Goal: Task Accomplishment & Management: Manage account settings

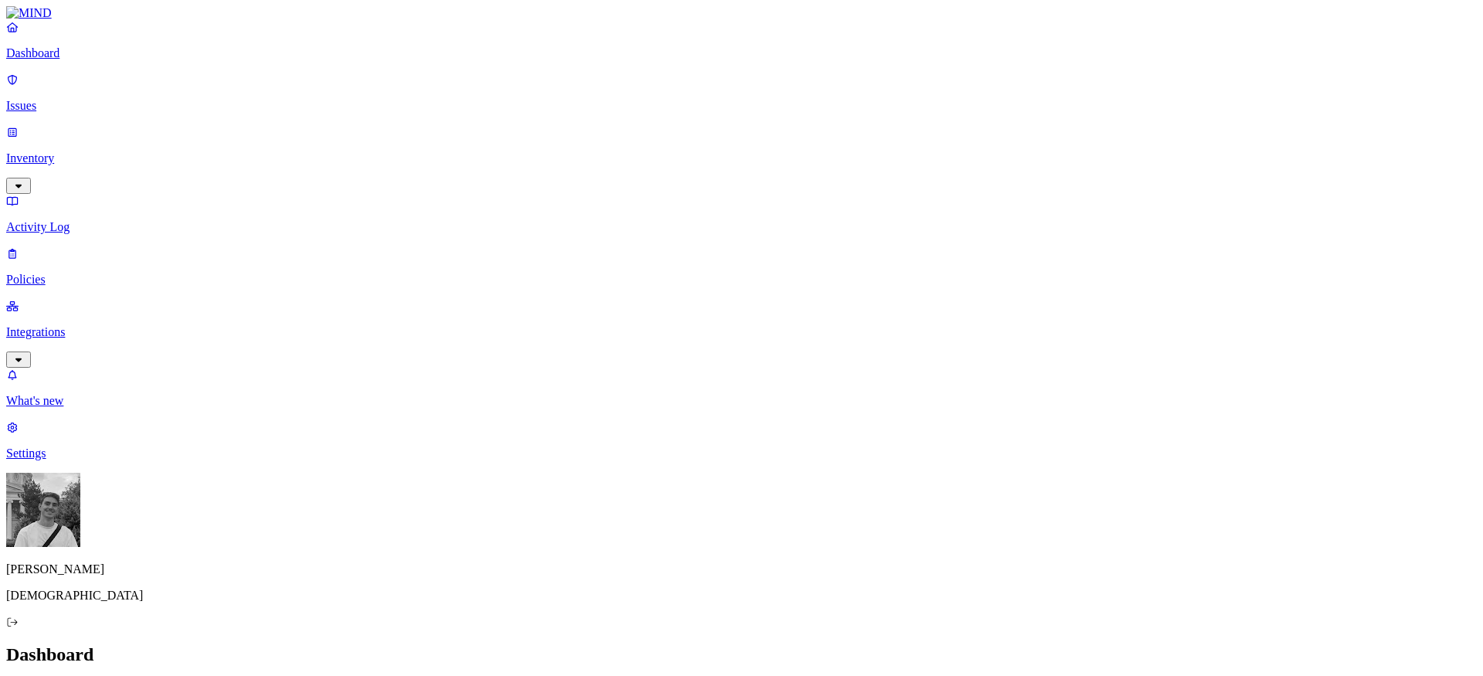
click at [29, 460] on link "Settings" at bounding box center [741, 440] width 1471 height 40
copy figcaption "[PERSON_NAME][EMAIL_ADDRESS][PERSON_NAME][DOMAIN_NAME]"
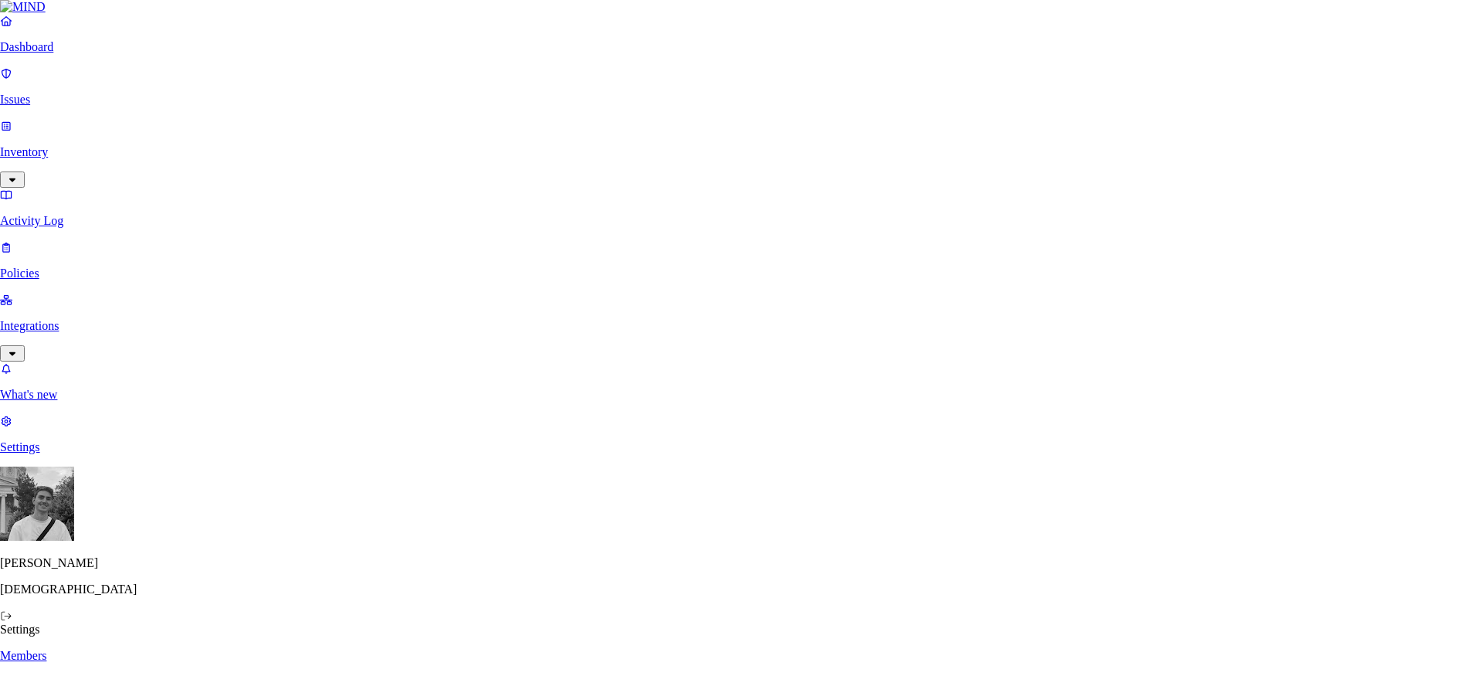
paste input "[PERSON_NAME][EMAIL_ADDRESS][PERSON_NAME][DOMAIN_NAME]"
type input "[PERSON_NAME][EMAIL_ADDRESS][PERSON_NAME][DOMAIN_NAME]"
